Goal: Information Seeking & Learning: Learn about a topic

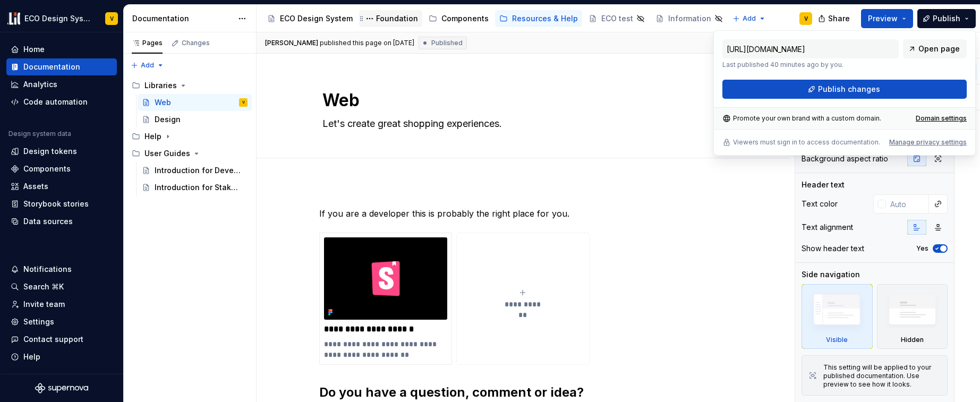
click at [383, 22] on div "Foundation" at bounding box center [397, 18] width 42 height 11
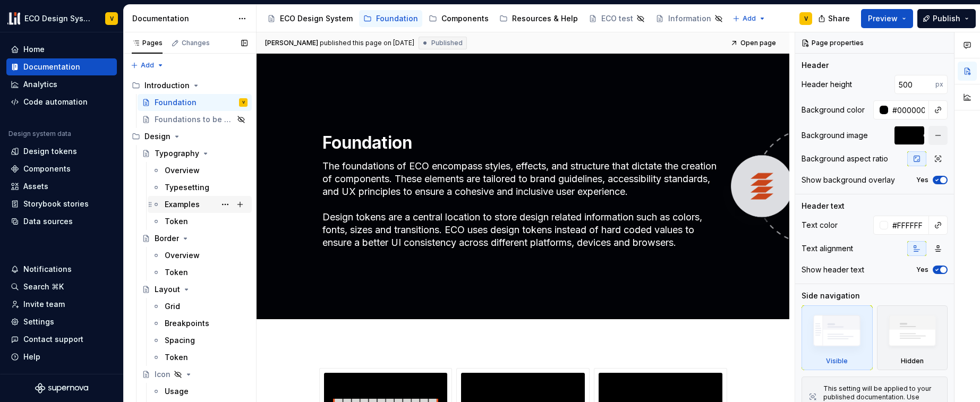
click at [184, 205] on div "Examples" at bounding box center [182, 204] width 35 height 11
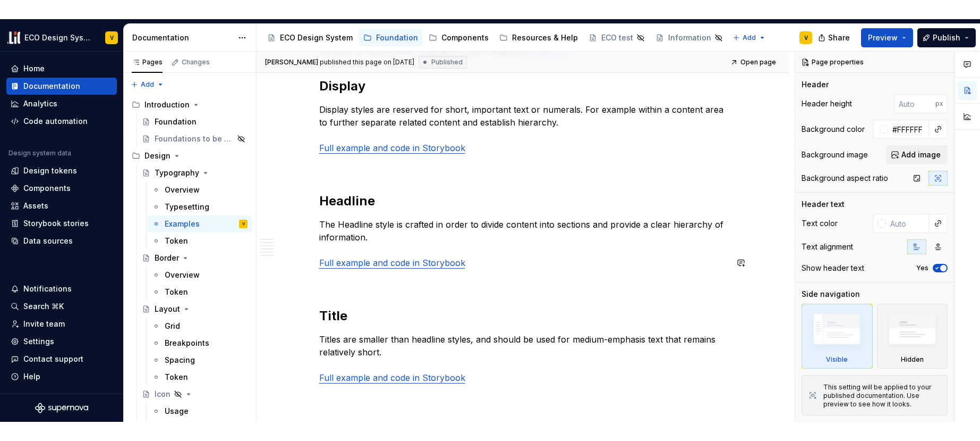
scroll to position [236, 0]
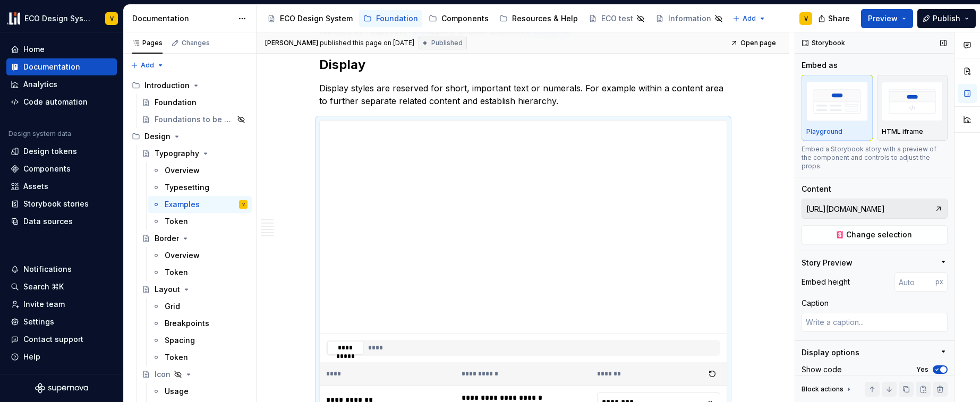
click at [856, 213] on input "[URL][DOMAIN_NAME]" at bounding box center [868, 208] width 132 height 19
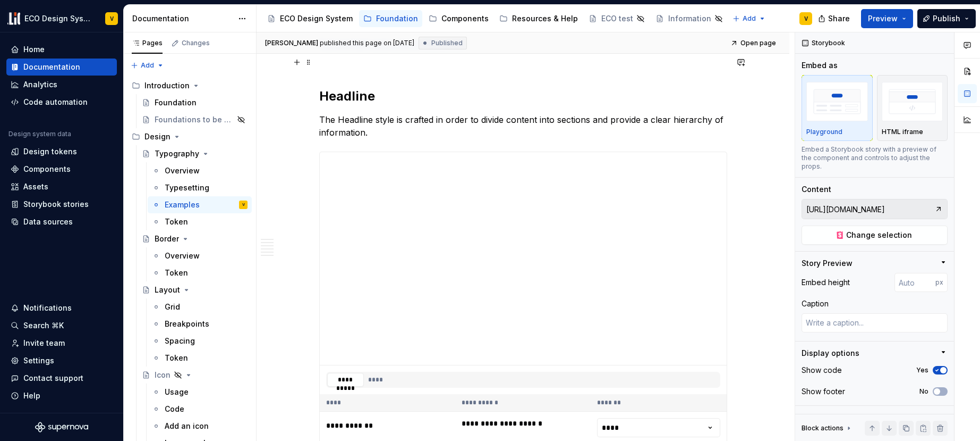
scroll to position [879, 0]
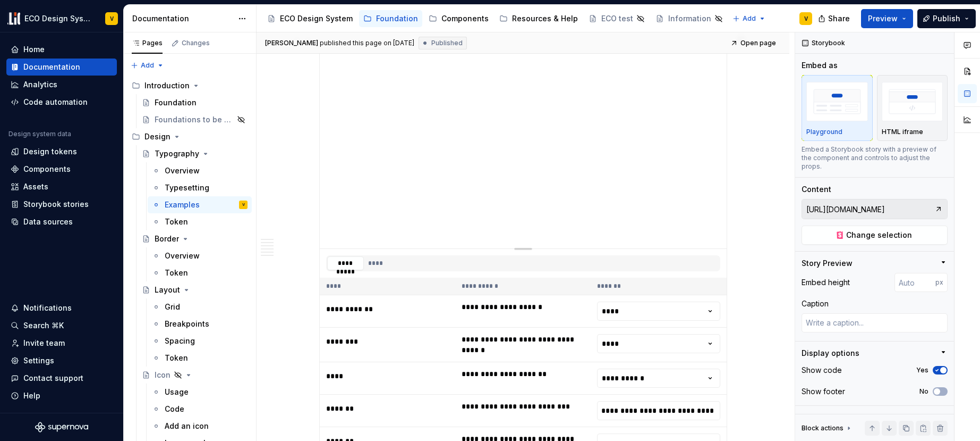
type textarea "*"
type input "[URL][DOMAIN_NAME]"
click at [865, 208] on input "[URL][DOMAIN_NAME]" at bounding box center [868, 208] width 132 height 19
click at [864, 210] on input "[URL][DOMAIN_NAME]" at bounding box center [868, 208] width 132 height 19
type textarea "*"
